Goal: Information Seeking & Learning: Learn about a topic

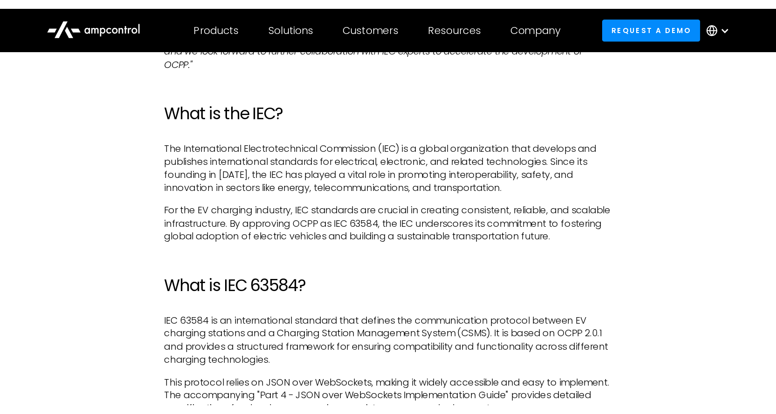
scroll to position [559, 0]
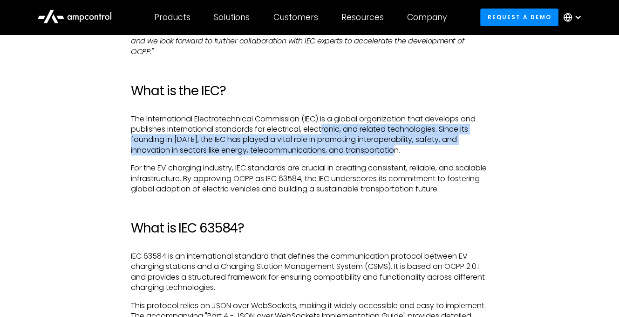
drag, startPoint x: 324, startPoint y: 129, endPoint x: 478, endPoint y: 150, distance: 155.6
click at [478, 150] on p "The International Electrotechnical Commission (IEC) is a global organization th…" at bounding box center [309, 135] width 357 height 42
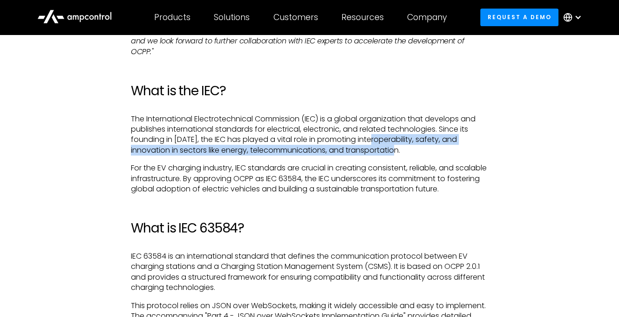
drag, startPoint x: 376, startPoint y: 139, endPoint x: 459, endPoint y: 152, distance: 84.0
click at [459, 152] on p "The International Electrotechnical Commission (IEC) is a global organization th…" at bounding box center [309, 135] width 357 height 42
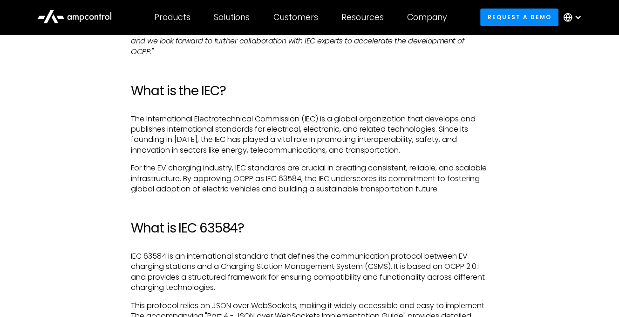
click at [337, 229] on h2 "What is IEC 63584?" at bounding box center [309, 228] width 357 height 16
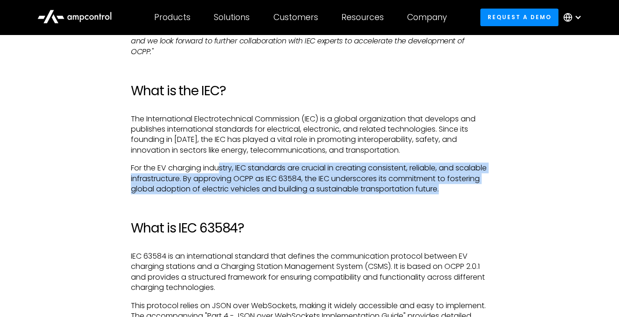
drag, startPoint x: 220, startPoint y: 168, endPoint x: 507, endPoint y: 190, distance: 288.4
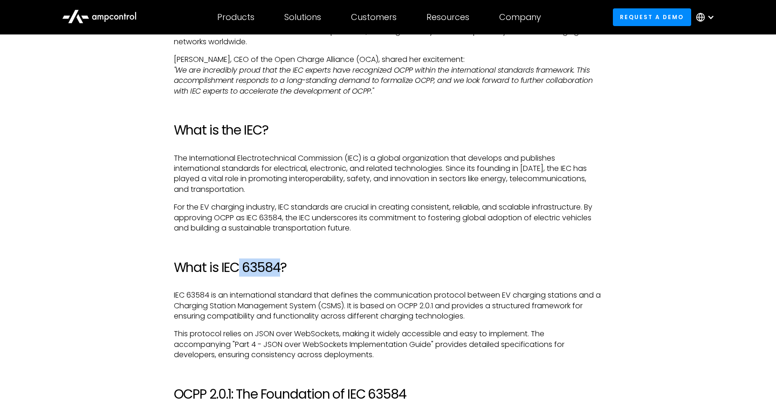
drag, startPoint x: 281, startPoint y: 267, endPoint x: 241, endPoint y: 263, distance: 39.8
click at [241, 263] on h2 "What is IEC 63584?" at bounding box center [388, 268] width 429 height 16
copy h2 "63584"
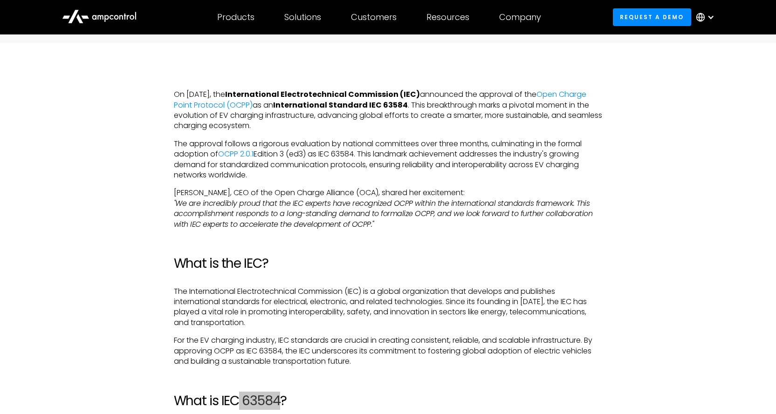
scroll to position [280, 0]
